Goal: Task Accomplishment & Management: Use online tool/utility

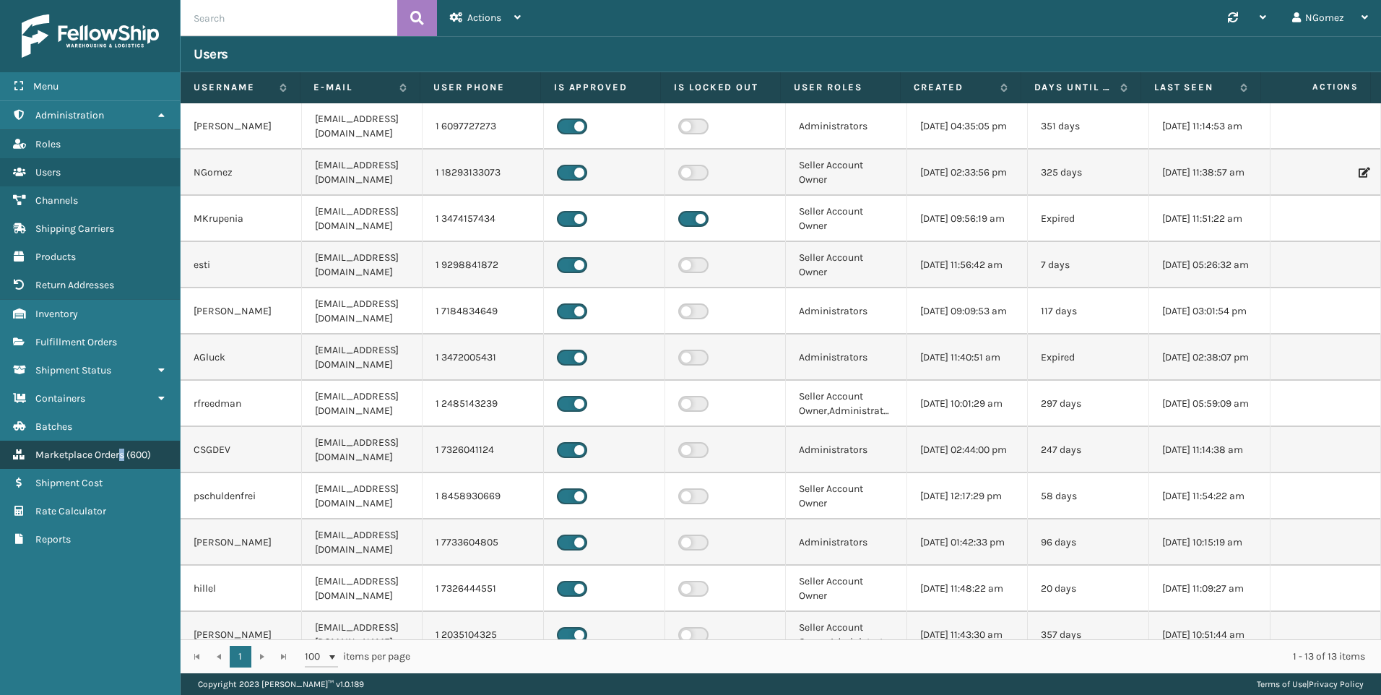
click at [124, 449] on span "Marketplace Orders" at bounding box center [79, 455] width 89 height 12
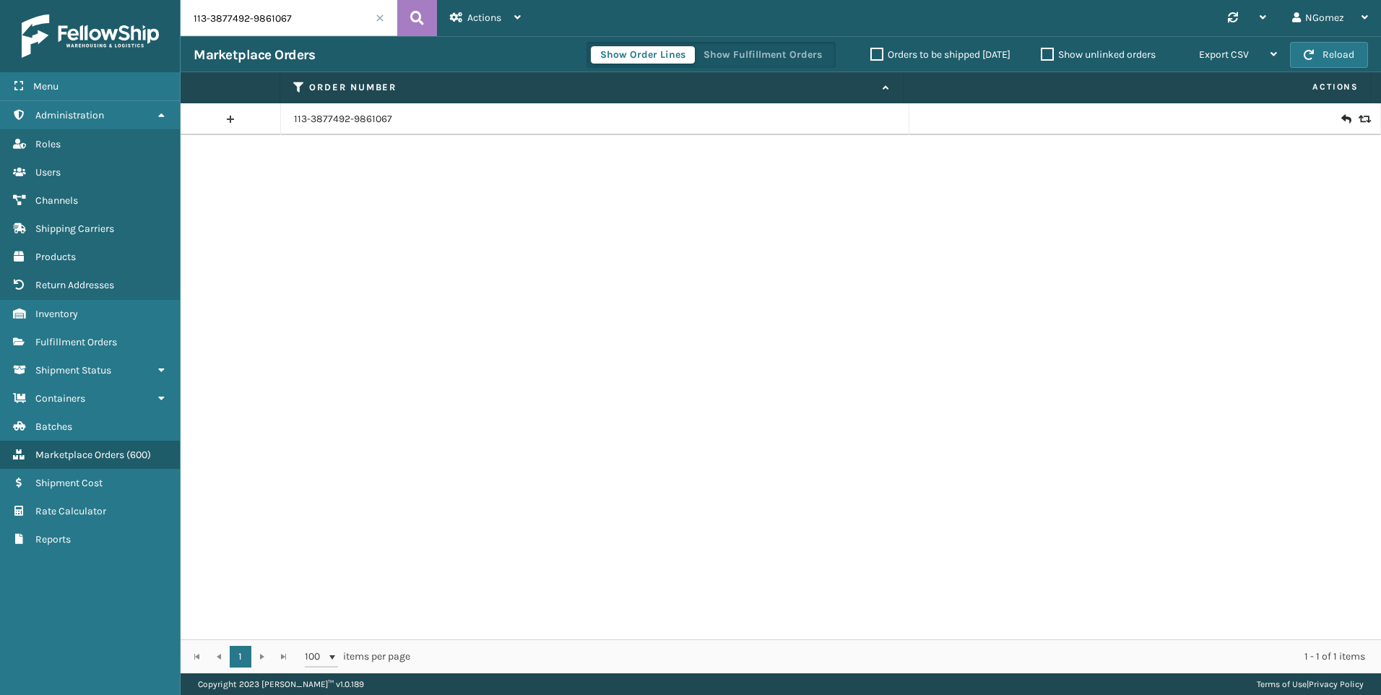
click at [296, 7] on input "113-3877492-9861067" at bounding box center [289, 18] width 217 height 36
click at [283, 24] on input "113-3877492-9861067" at bounding box center [289, 18] width 217 height 36
paste input "2-2104218-7675439"
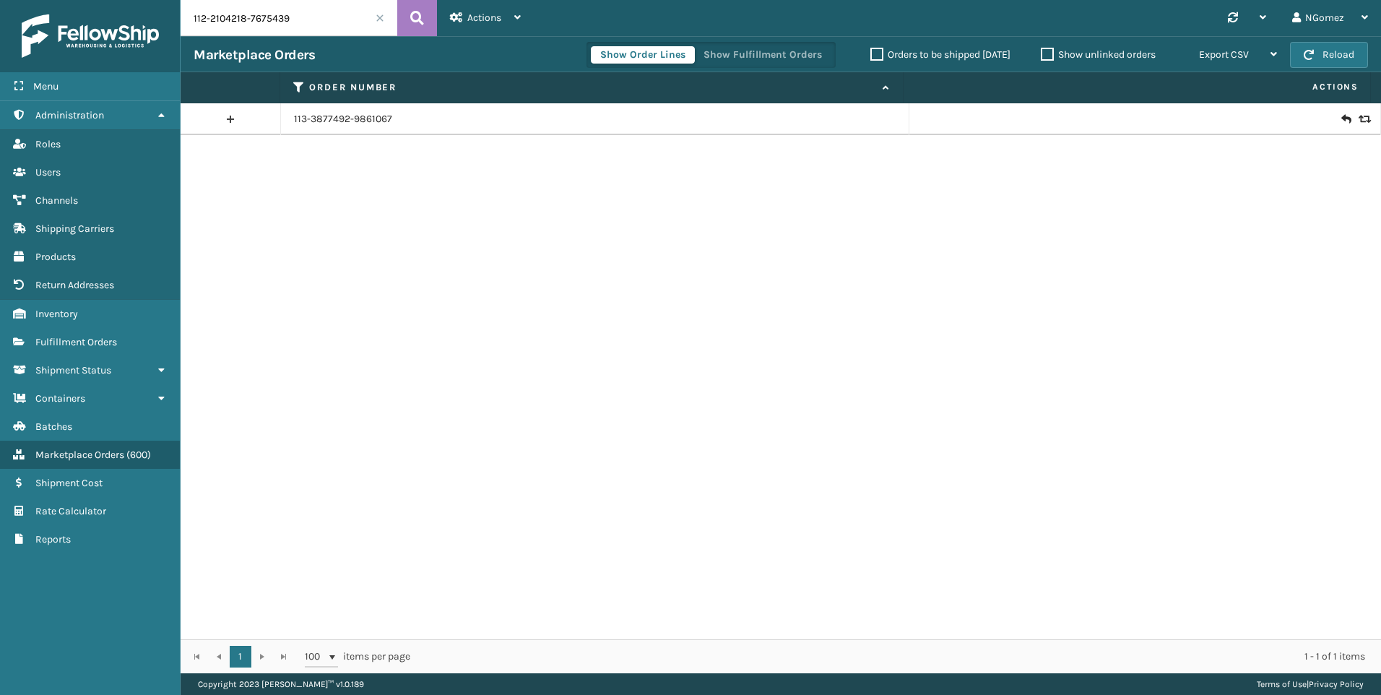
type input "112-2104218-7675439"
click at [1341, 120] on icon at bounding box center [1345, 119] width 9 height 14
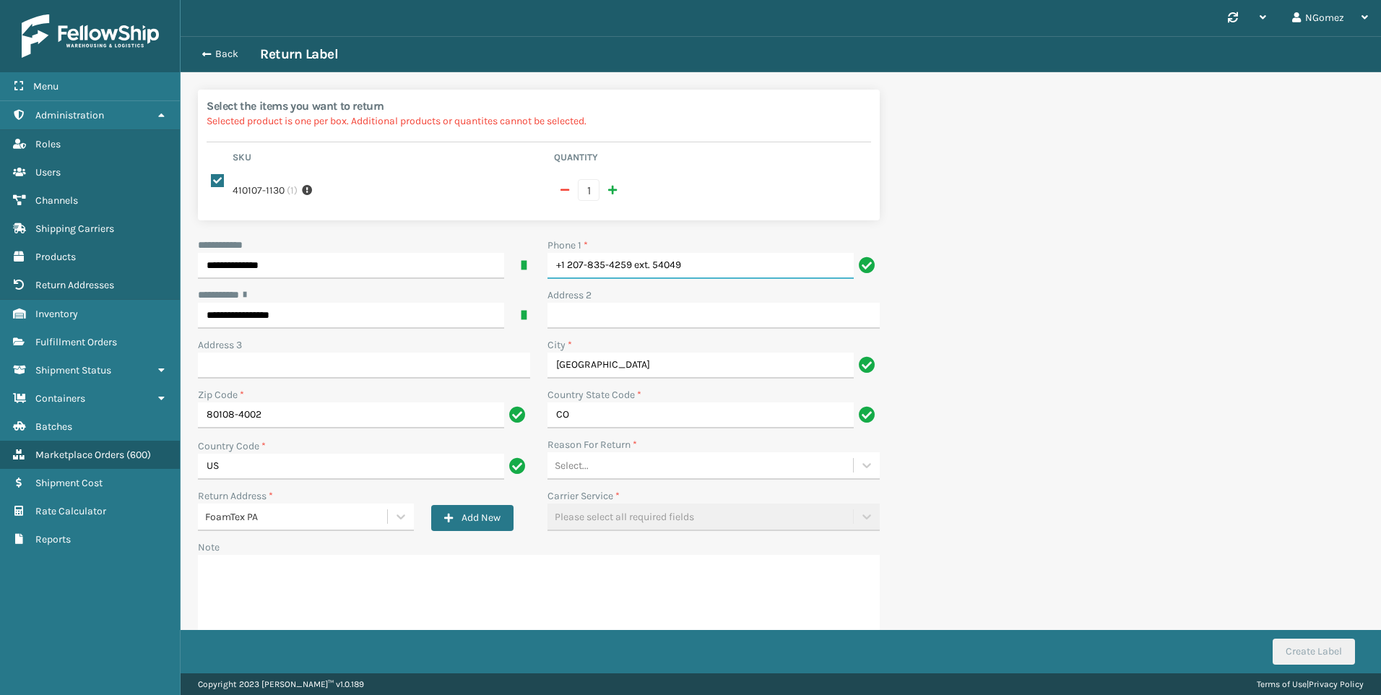
drag, startPoint x: 717, startPoint y: 255, endPoint x: 633, endPoint y: 248, distance: 83.4
click at [633, 253] on input "+1 207-835-4259 ext. 54049" at bounding box center [701, 266] width 306 height 26
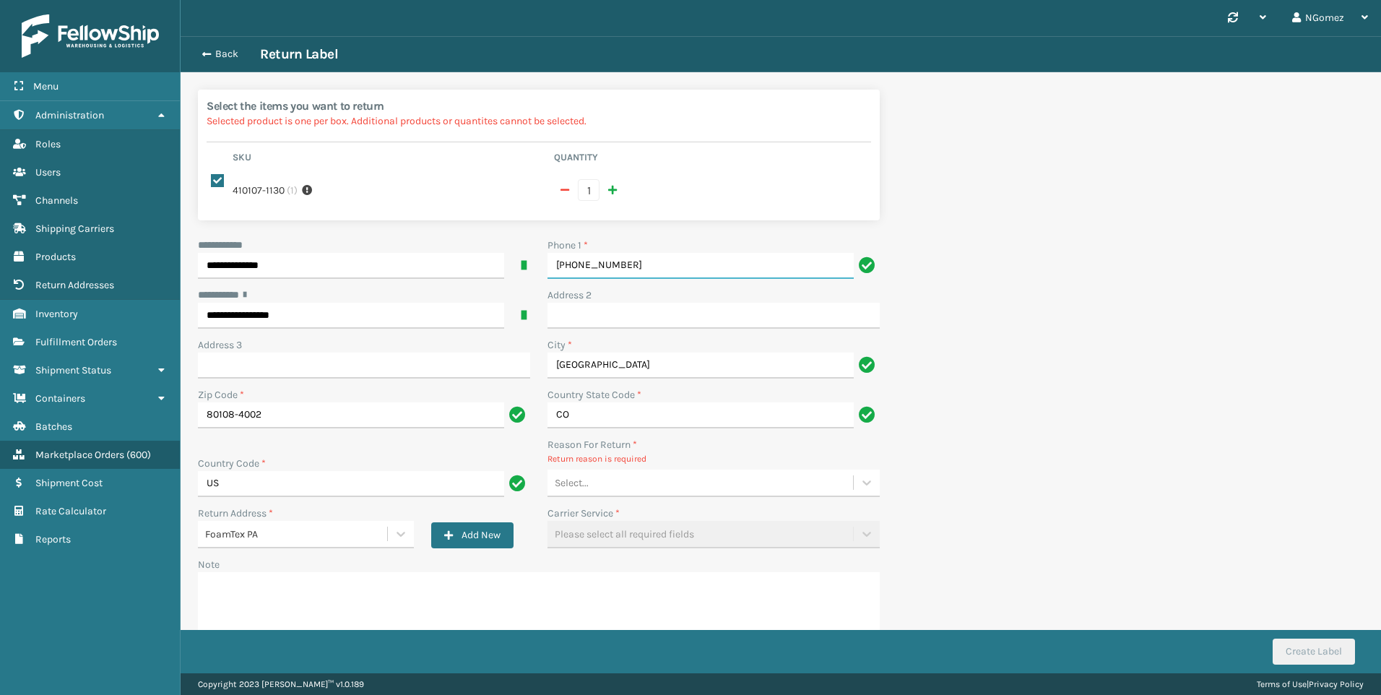
type input "[PHONE_NUMBER]"
drag, startPoint x: 661, startPoint y: 467, endPoint x: 659, endPoint y: 458, distance: 9.5
click at [659, 471] on div "Select..." at bounding box center [701, 483] width 306 height 24
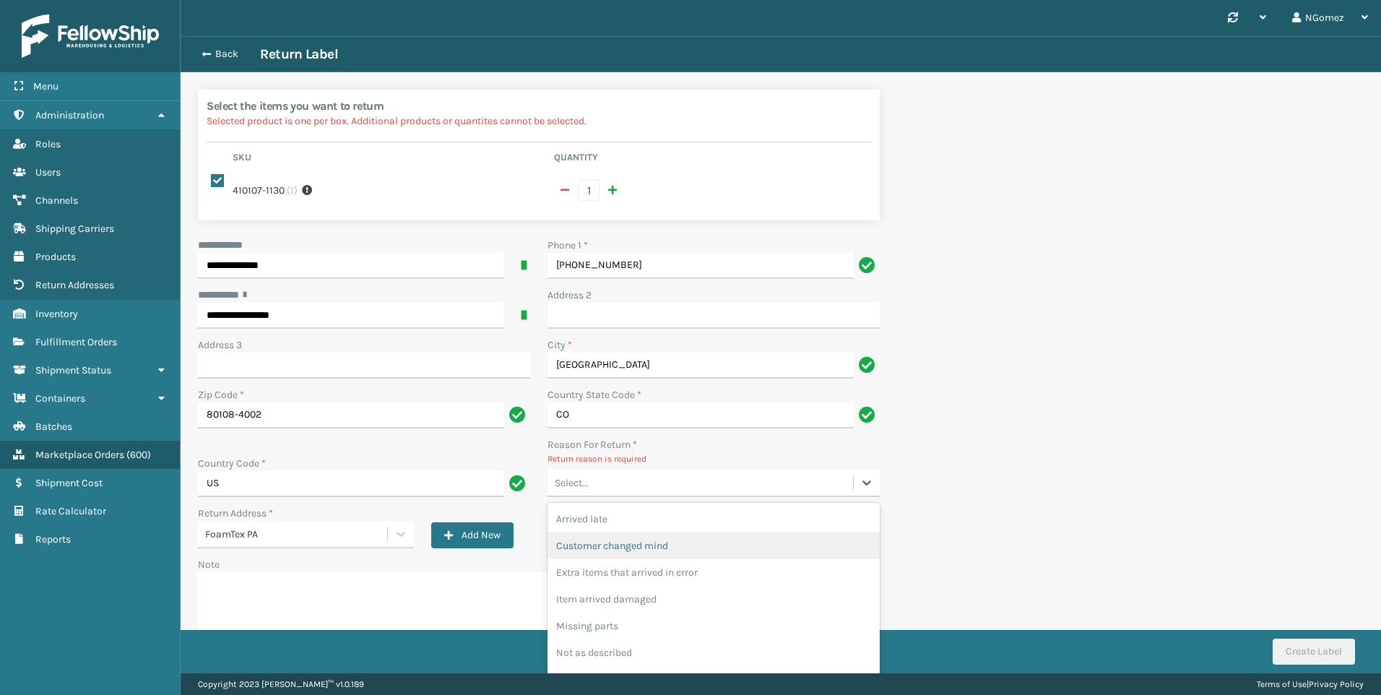
click at [646, 532] on div "Customer changed mind" at bounding box center [714, 545] width 332 height 27
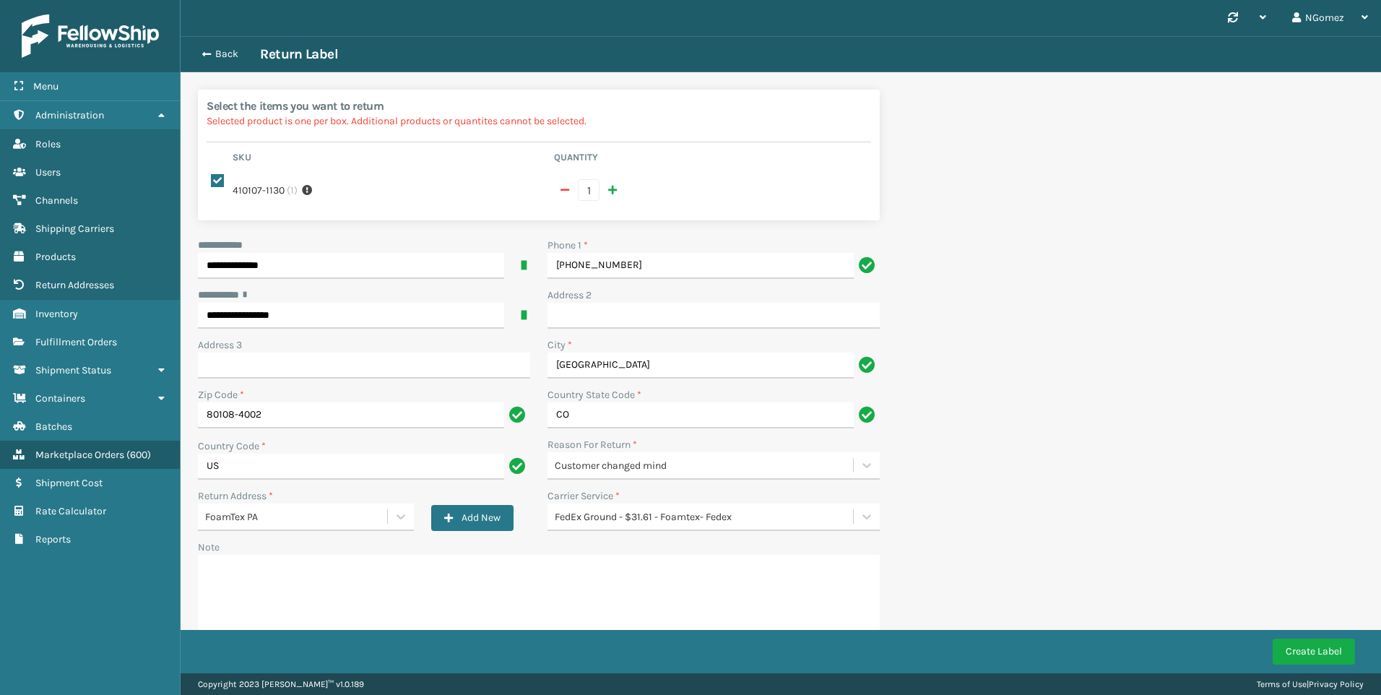
click at [1339, 667] on div "Create Label" at bounding box center [781, 651] width 1200 height 43
click at [1335, 654] on button "Create Label" at bounding box center [1314, 652] width 82 height 26
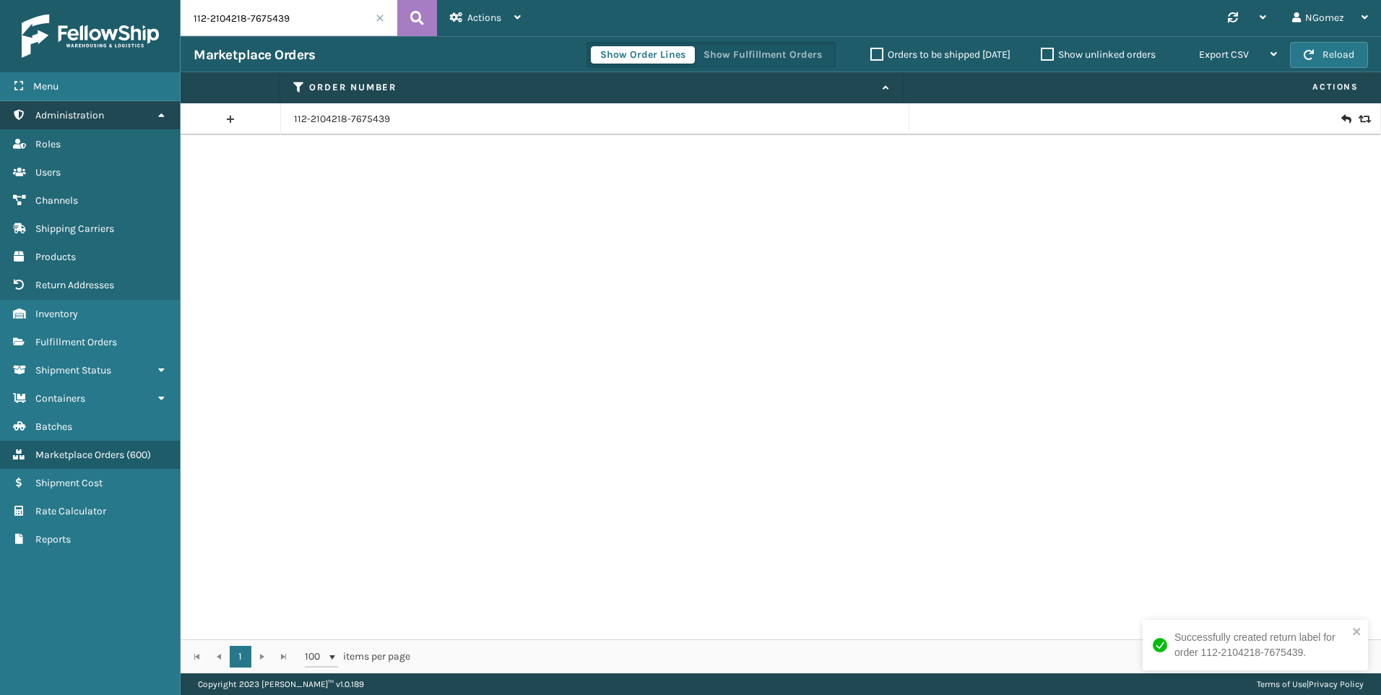
click at [118, 113] on link "Administration" at bounding box center [90, 115] width 180 height 28
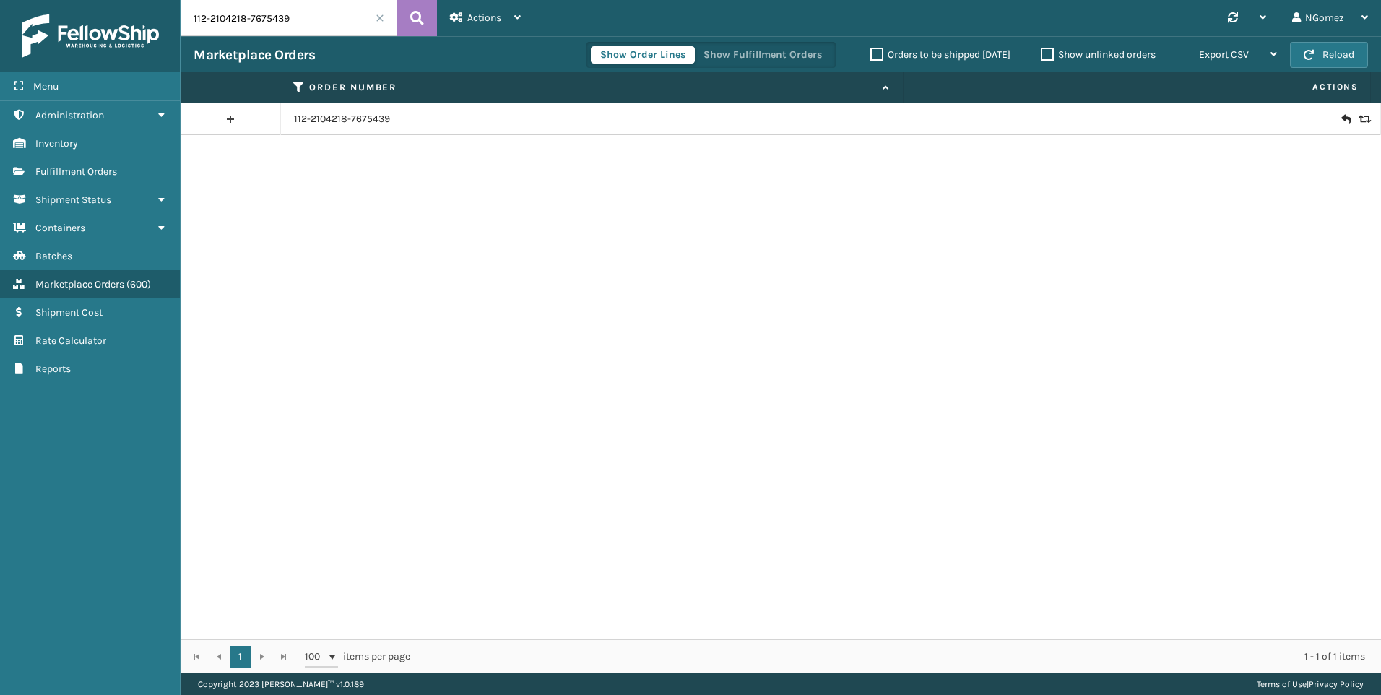
click at [299, 17] on input "112-2104218-7675439" at bounding box center [289, 18] width 217 height 36
click at [1341, 121] on icon at bounding box center [1345, 119] width 9 height 14
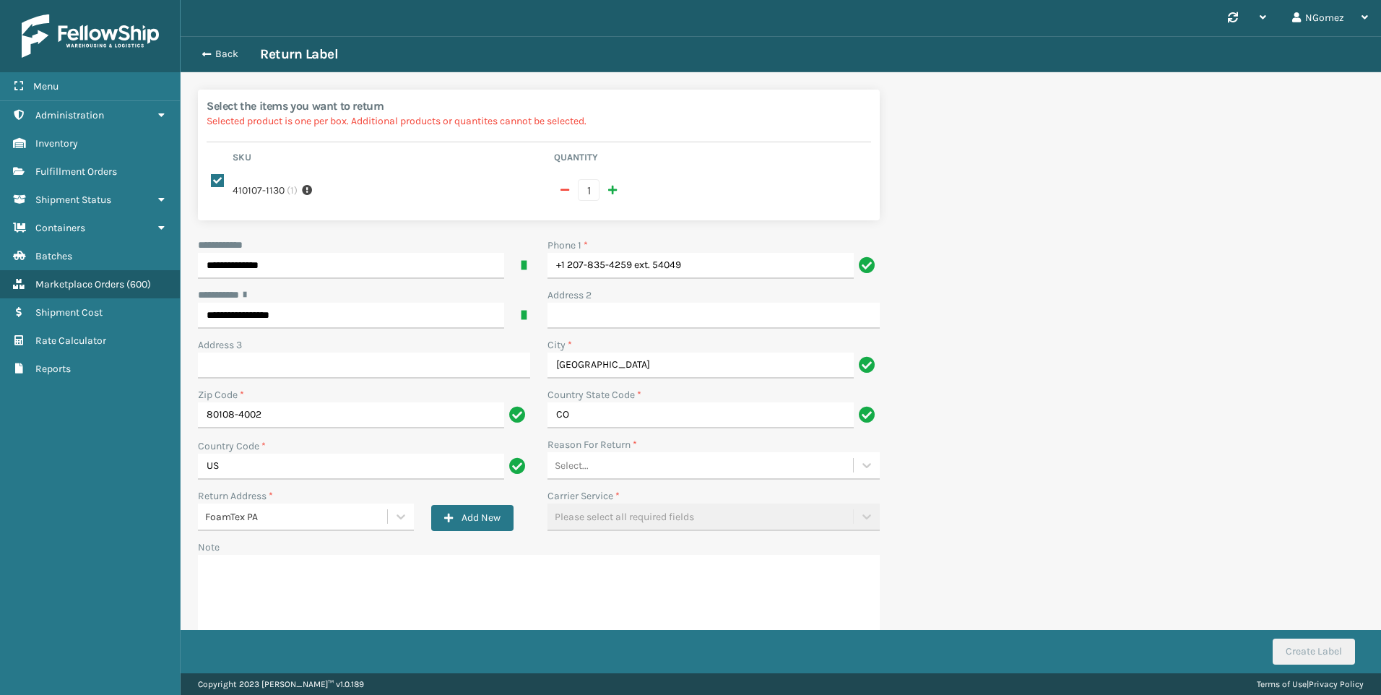
click at [639, 462] on div "Select..." at bounding box center [701, 466] width 306 height 24
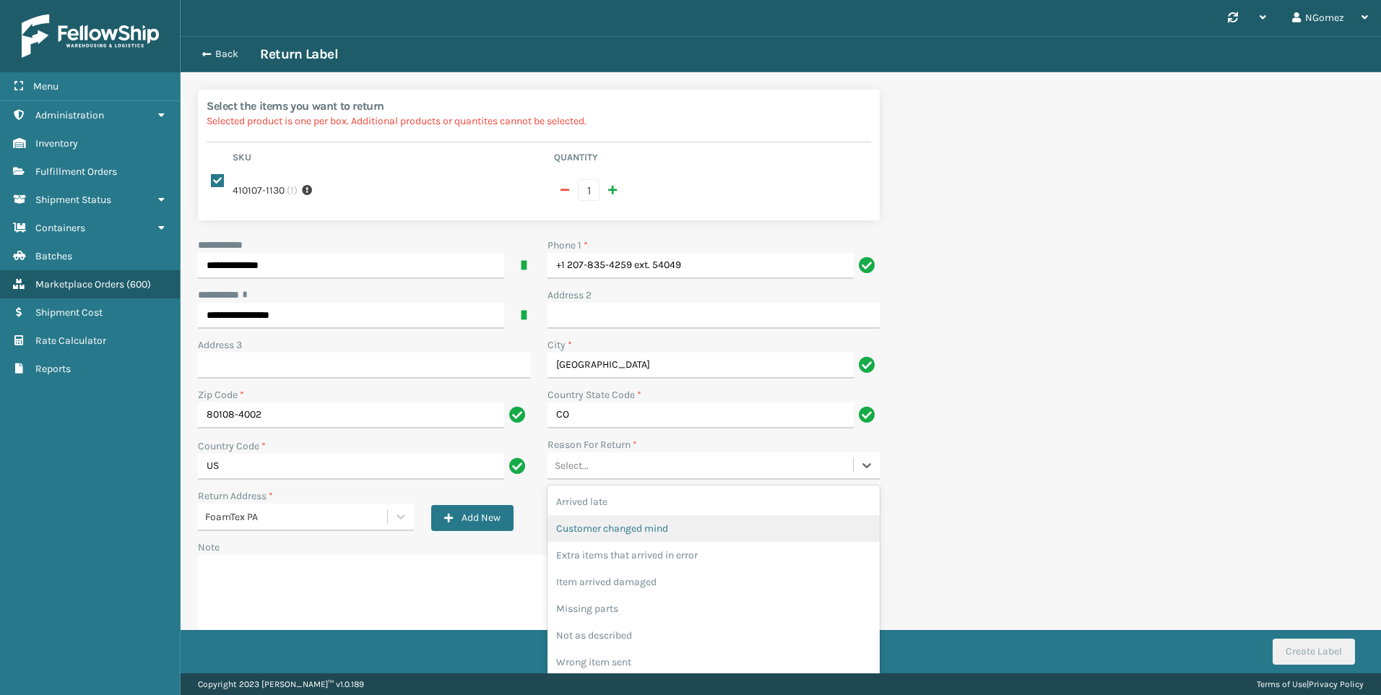
drag, startPoint x: 641, startPoint y: 517, endPoint x: 642, endPoint y: 506, distance: 11.6
click at [641, 516] on div "Customer changed mind" at bounding box center [714, 528] width 332 height 27
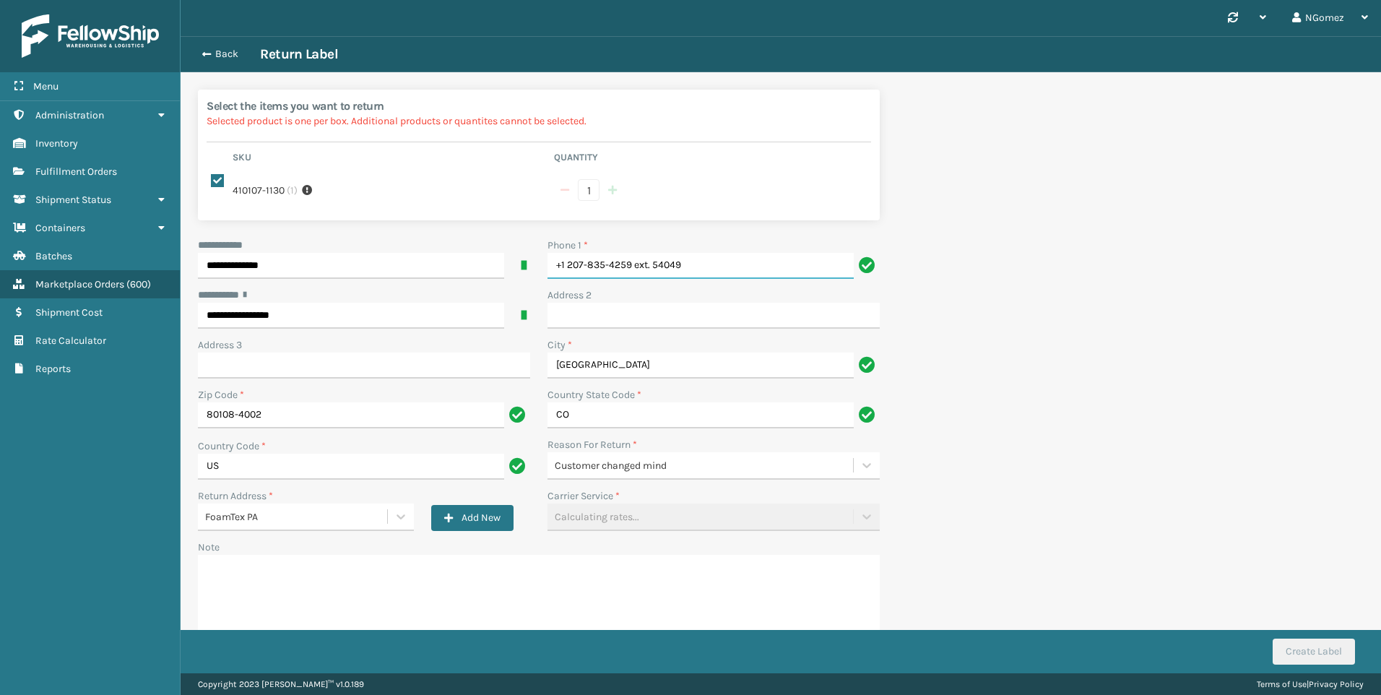
drag, startPoint x: 676, startPoint y: 252, endPoint x: 633, endPoint y: 246, distance: 43.1
click at [633, 253] on input "+1 207-835-4259 ext. 54049" at bounding box center [701, 266] width 306 height 26
type input "[PHONE_NUMBER]"
click at [659, 500] on div "Carrier Service * Calculating rates..." at bounding box center [714, 509] width 332 height 43
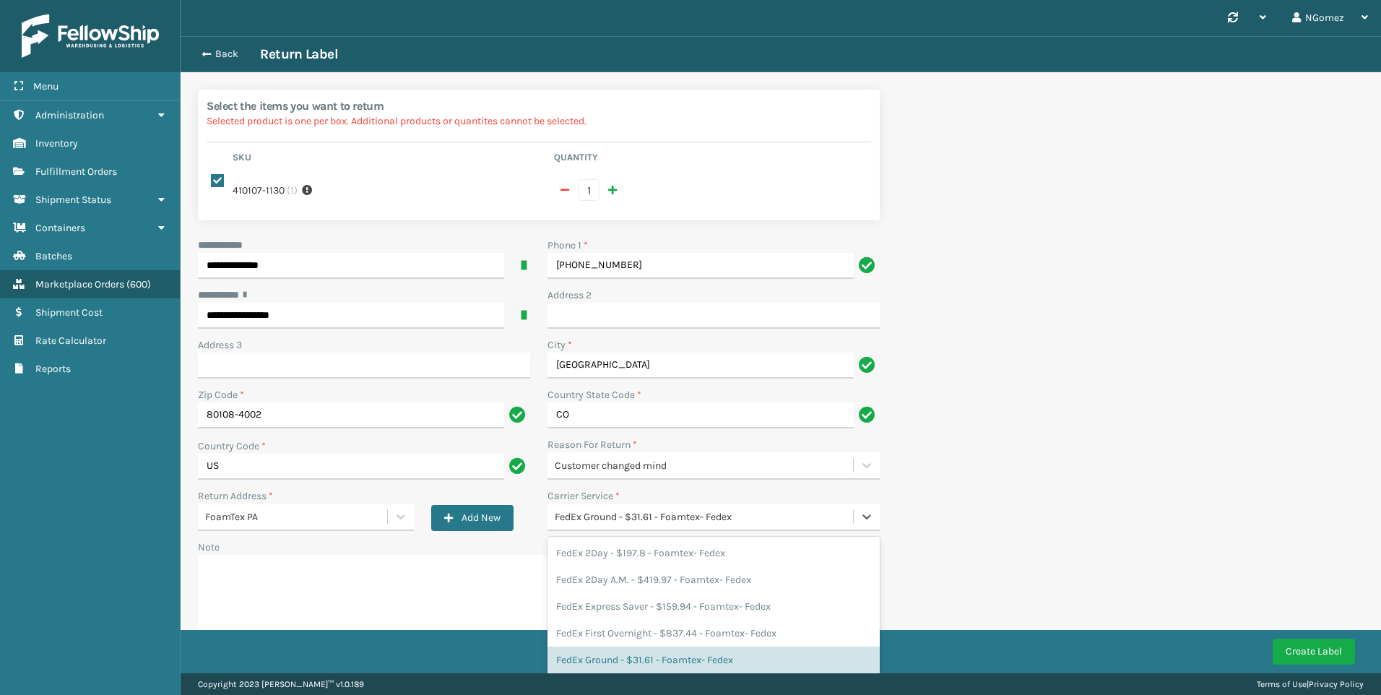
click at [649, 514] on div "FedEx Ground - $31.61 - Foamtex- Fedex" at bounding box center [701, 517] width 306 height 24
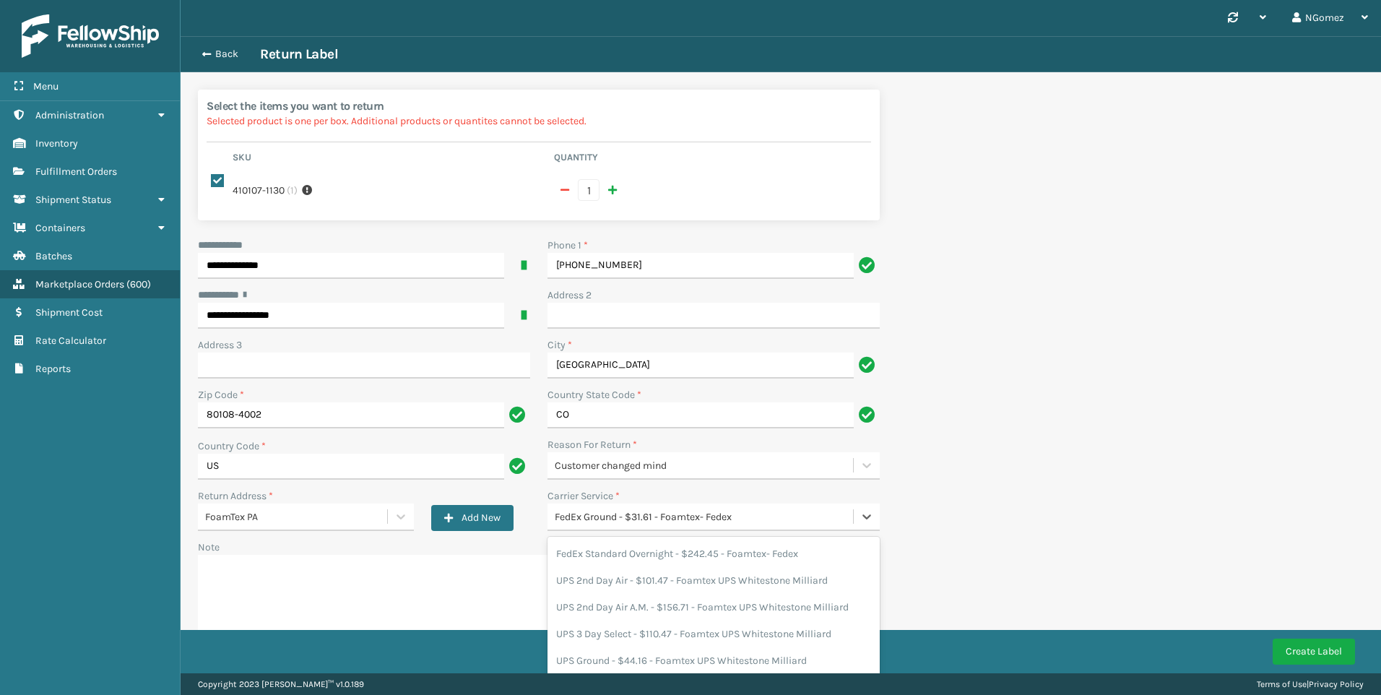
scroll to position [245, 0]
click at [663, 592] on div "UPS Ground - $44.16 - Foamtex UPS Whitestone Milliard" at bounding box center [714, 605] width 332 height 27
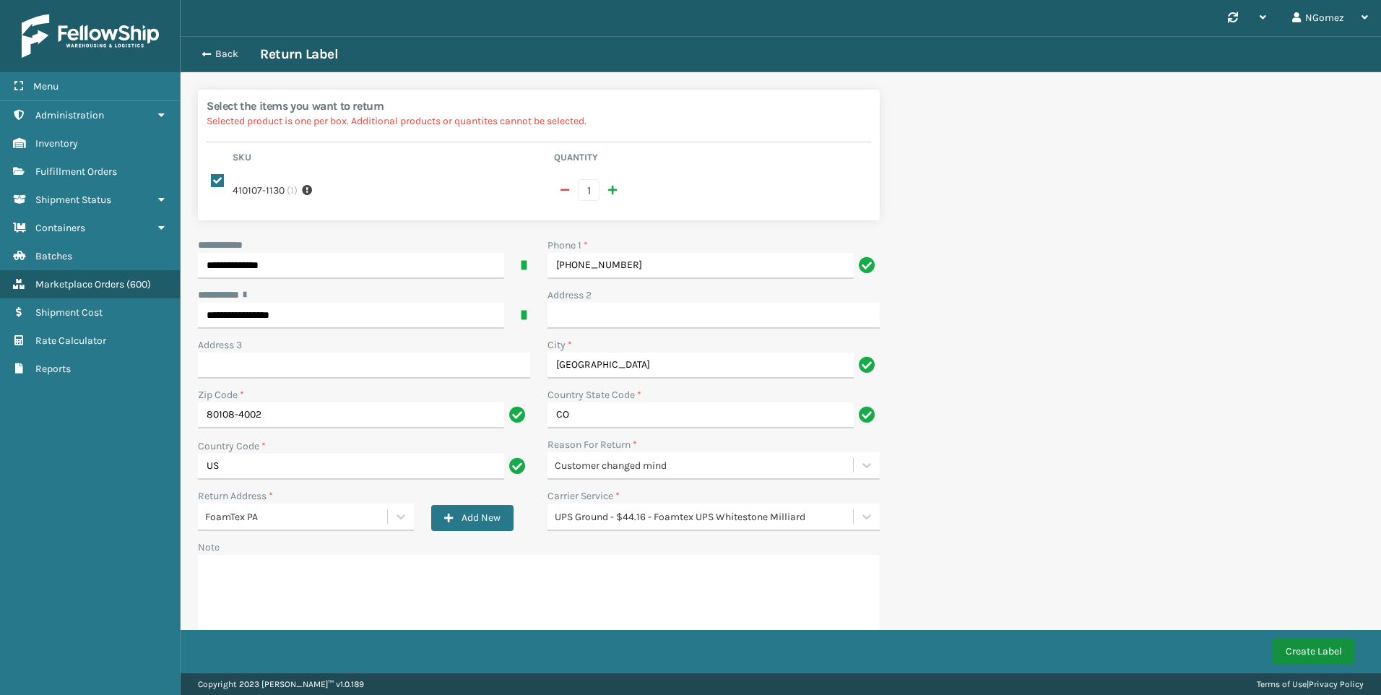
click at [1295, 651] on button "Create Label" at bounding box center [1314, 652] width 82 height 26
